Goal: Task Accomplishment & Management: Complete application form

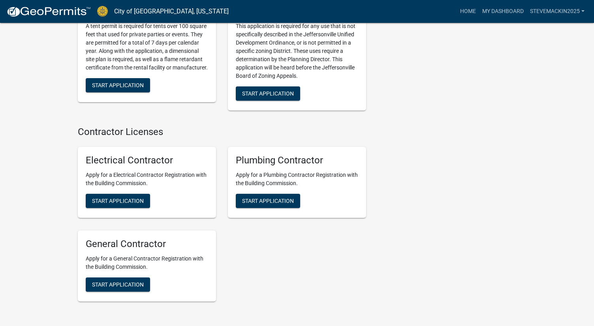
scroll to position [1805, 0]
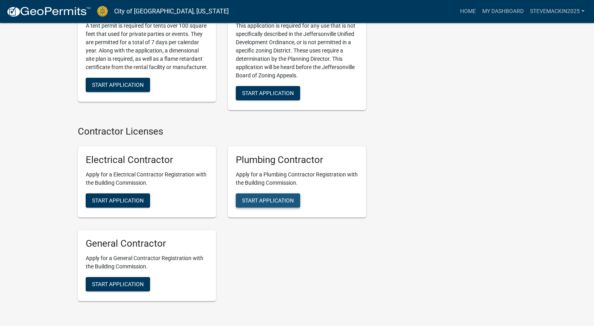
click at [264, 197] on span "Start Application" at bounding box center [268, 200] width 52 height 6
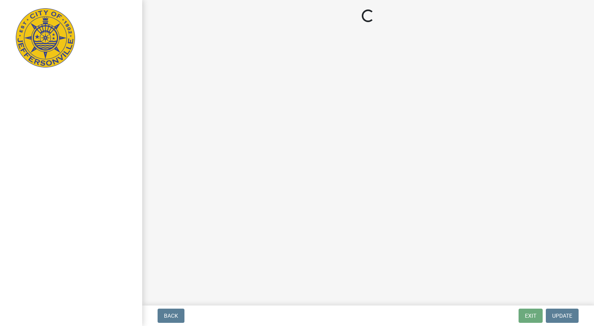
select select "KY"
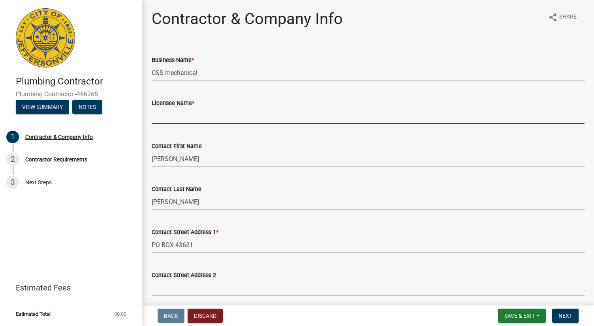
click at [183, 116] on input "Licensee Name *" at bounding box center [368, 116] width 433 height 16
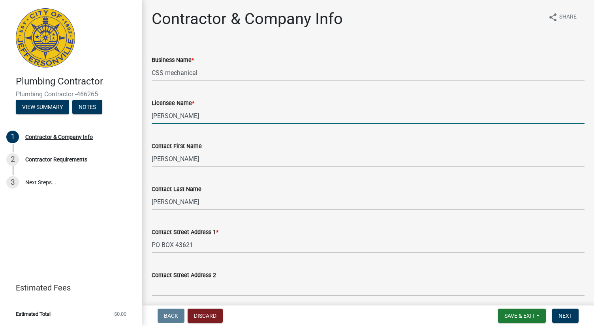
type input "[PERSON_NAME]"
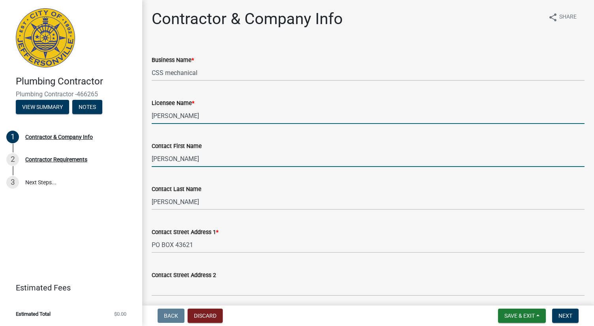
click at [207, 159] on input "[PERSON_NAME]" at bounding box center [368, 159] width 433 height 16
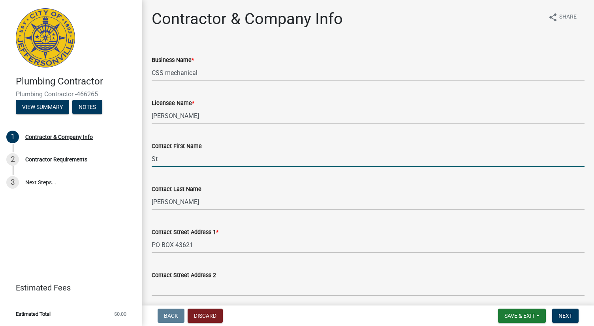
type input "S"
type input "[PERSON_NAME]"
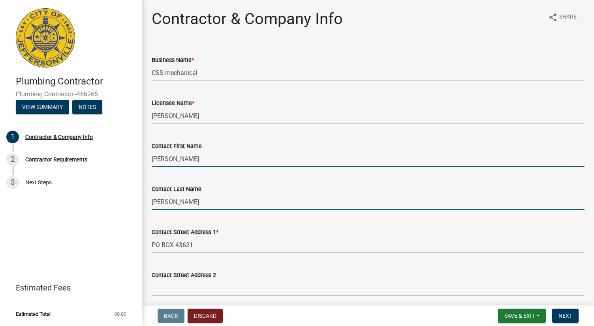
click at [183, 200] on input "[PERSON_NAME]" at bounding box center [368, 202] width 433 height 16
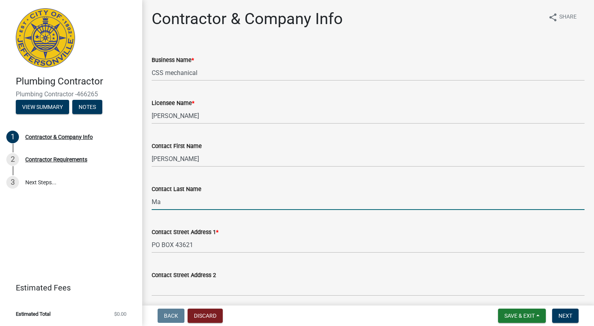
type input "M"
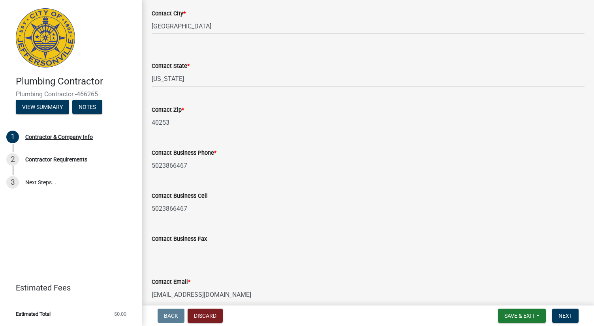
scroll to position [311, 0]
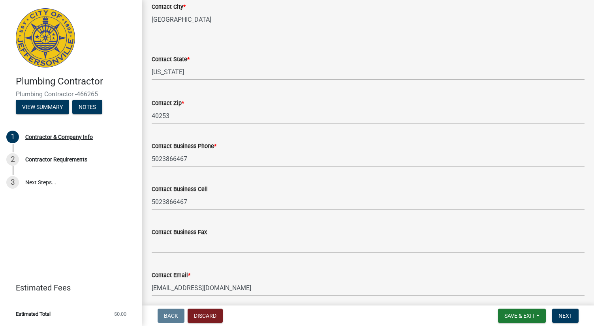
type input "[PERSON_NAME]"
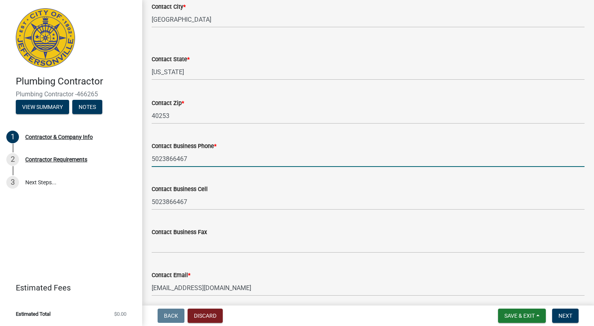
click at [197, 160] on input "5023866467" at bounding box center [368, 159] width 433 height 16
type input "5026436485"
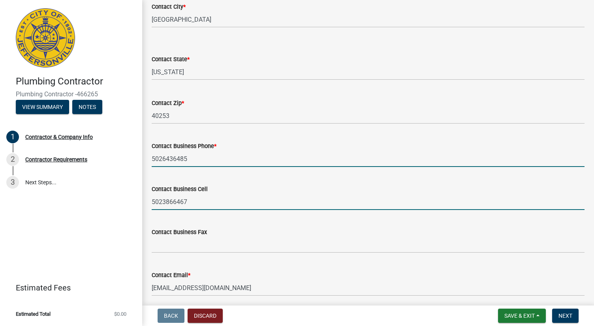
click at [207, 204] on input "5023866467" at bounding box center [368, 202] width 433 height 16
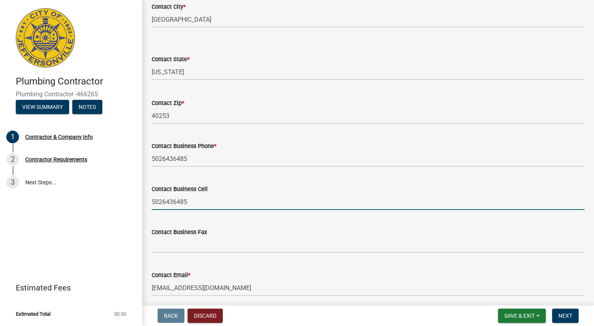
scroll to position [342, 0]
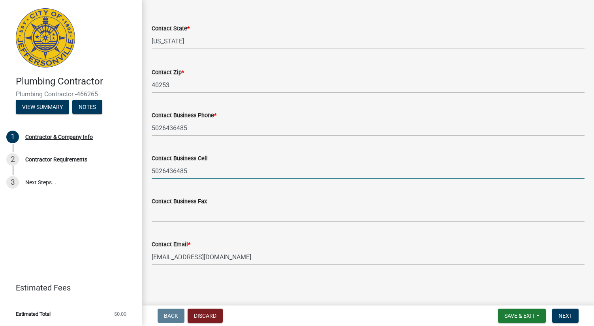
type input "5026436485"
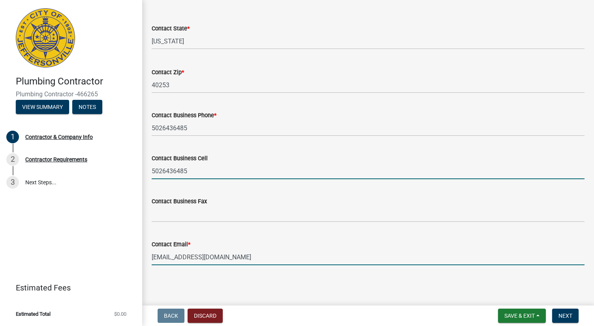
click at [240, 250] on input "[EMAIL_ADDRESS][DOMAIN_NAME]" at bounding box center [368, 257] width 433 height 16
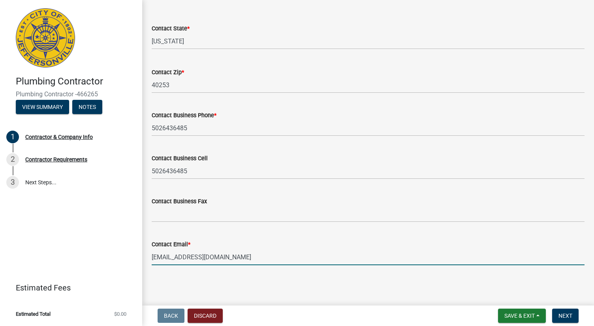
click at [234, 257] on input "[EMAIL_ADDRESS][DOMAIN_NAME]" at bounding box center [368, 257] width 433 height 16
type input "c"
type input "AdamS7603@twc.com"
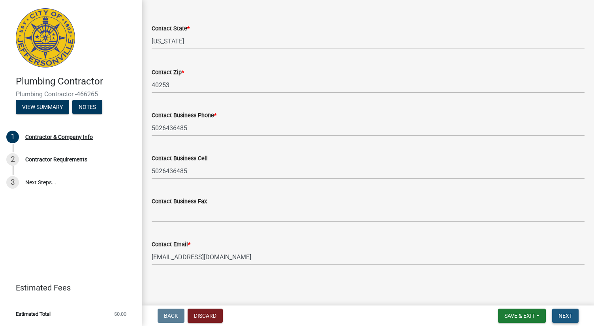
click at [565, 316] on span "Next" at bounding box center [565, 316] width 14 height 6
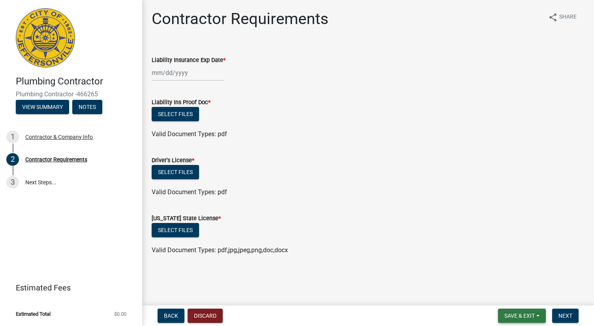
click at [517, 316] on span "Save & Exit" at bounding box center [519, 316] width 30 height 6
click at [498, 292] on button "Save & Exit" at bounding box center [513, 295] width 63 height 19
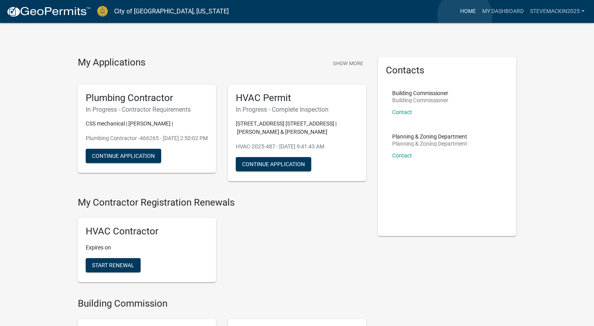
click at [465, 16] on link "Home" at bounding box center [468, 11] width 22 height 15
